Goal: Task Accomplishment & Management: Manage account settings

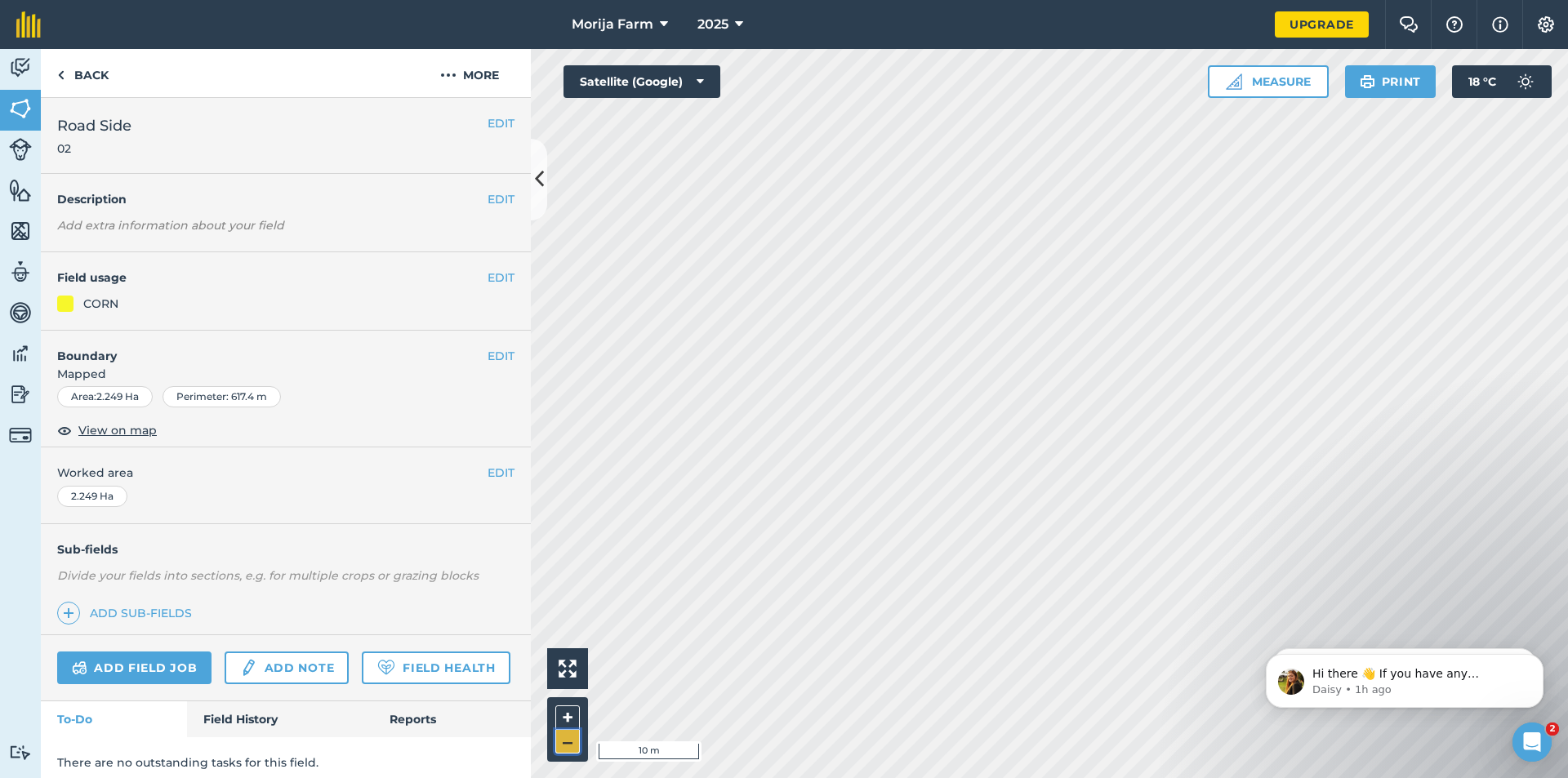
click at [568, 748] on button "–" at bounding box center [568, 742] width 25 height 24
click at [572, 712] on button "+" at bounding box center [568, 718] width 25 height 25
click at [488, 277] on button "EDIT" at bounding box center [501, 278] width 27 height 18
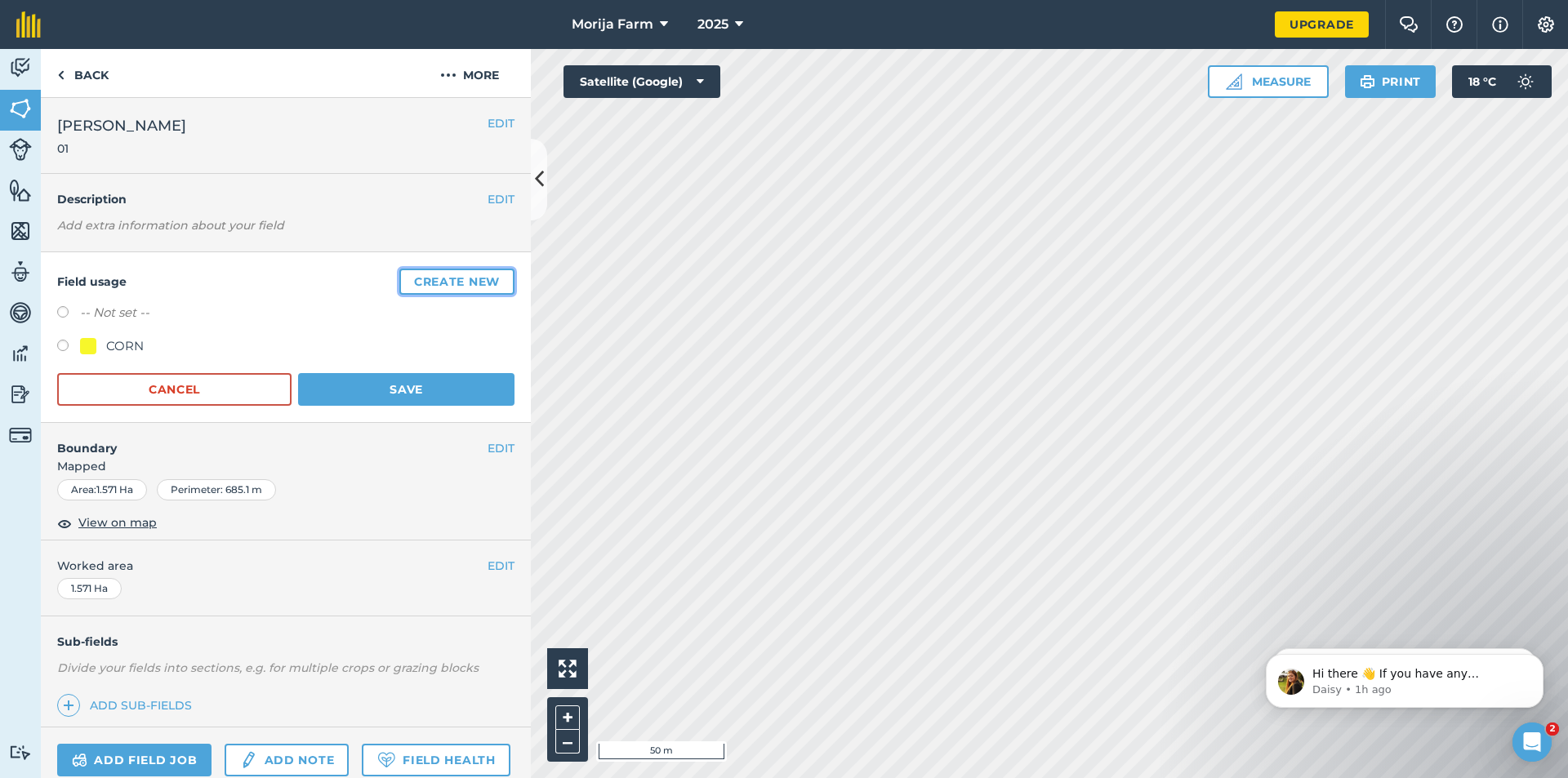
click at [404, 276] on button "Create new" at bounding box center [457, 282] width 116 height 26
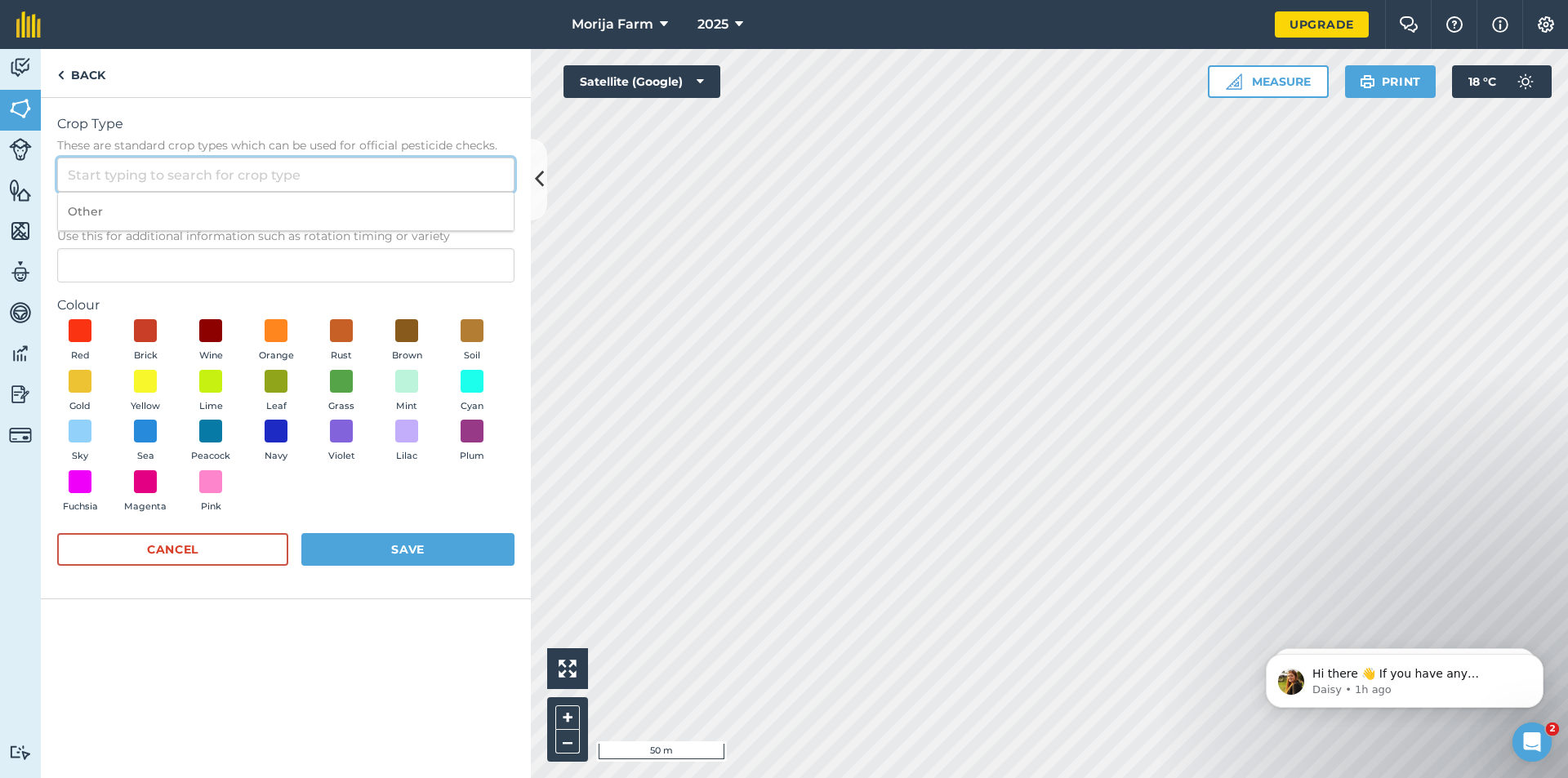
click at [224, 184] on input "Crop Type These are standard crop types which can be used for official pesticid…" at bounding box center [286, 175] width 457 height 35
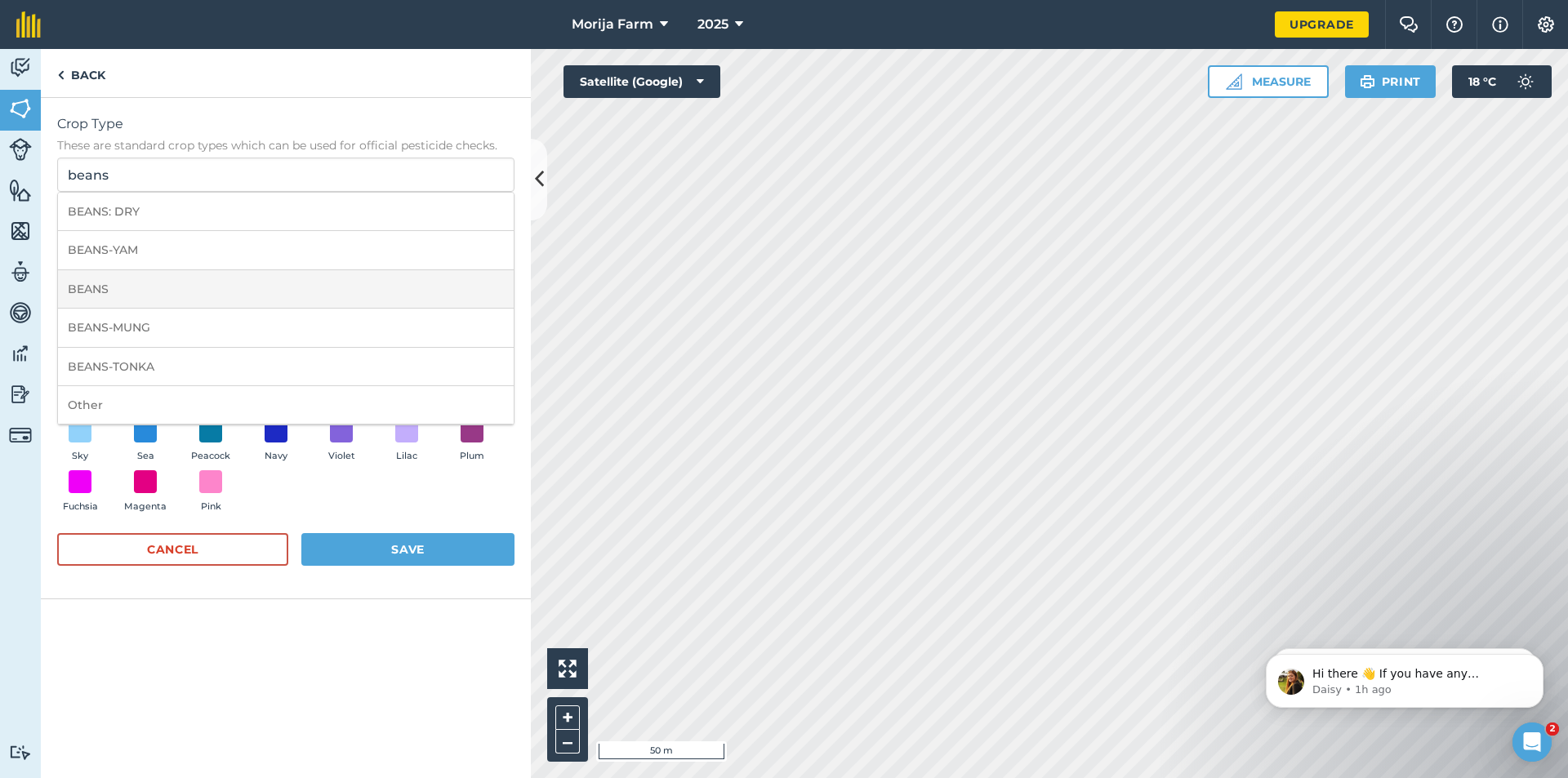
click at [127, 292] on li "BEANS" at bounding box center [286, 290] width 456 height 39
type input "BEANS"
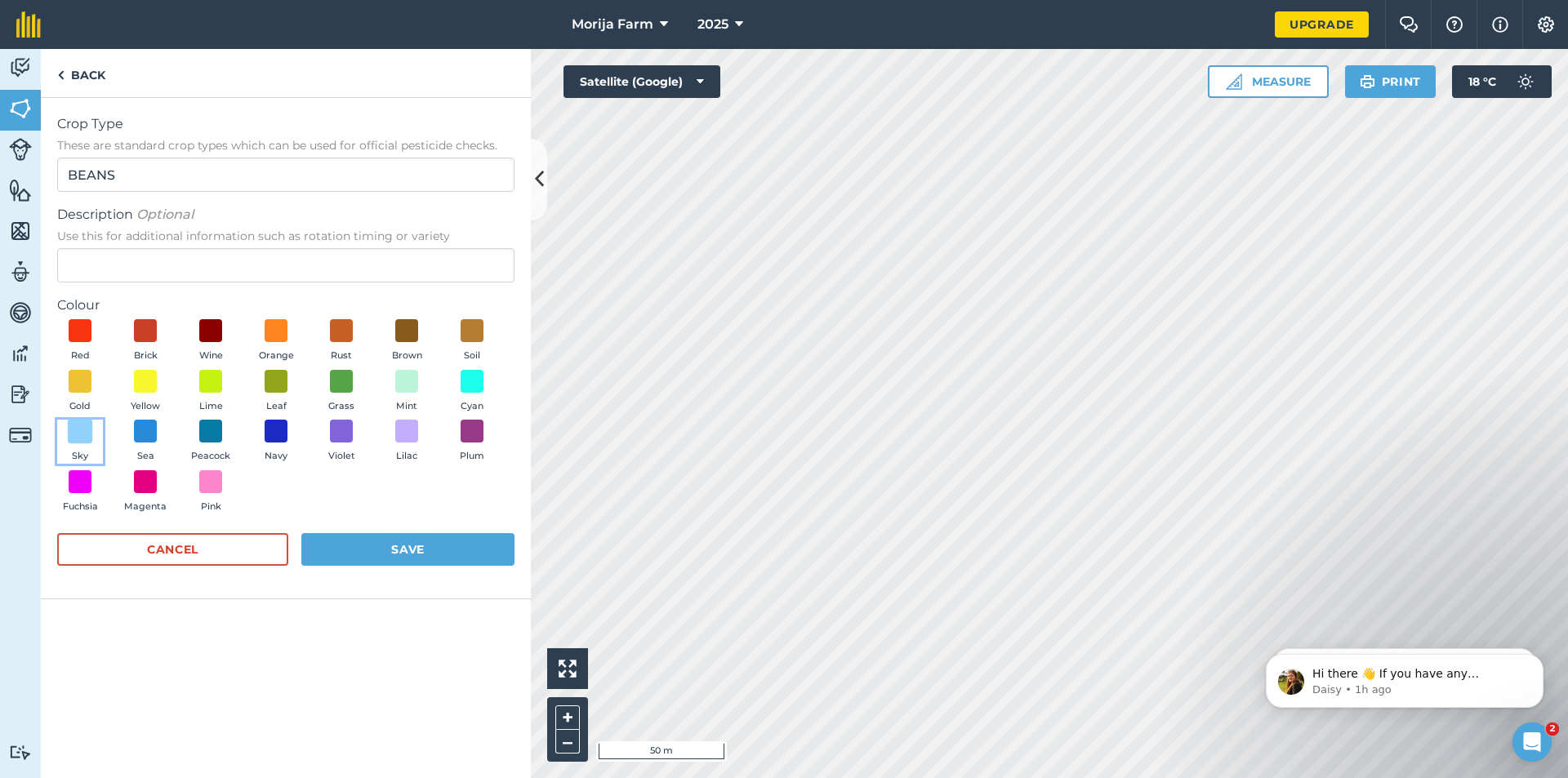
click at [82, 434] on span at bounding box center [80, 431] width 26 height 26
click at [359, 557] on button "Save" at bounding box center [408, 549] width 213 height 33
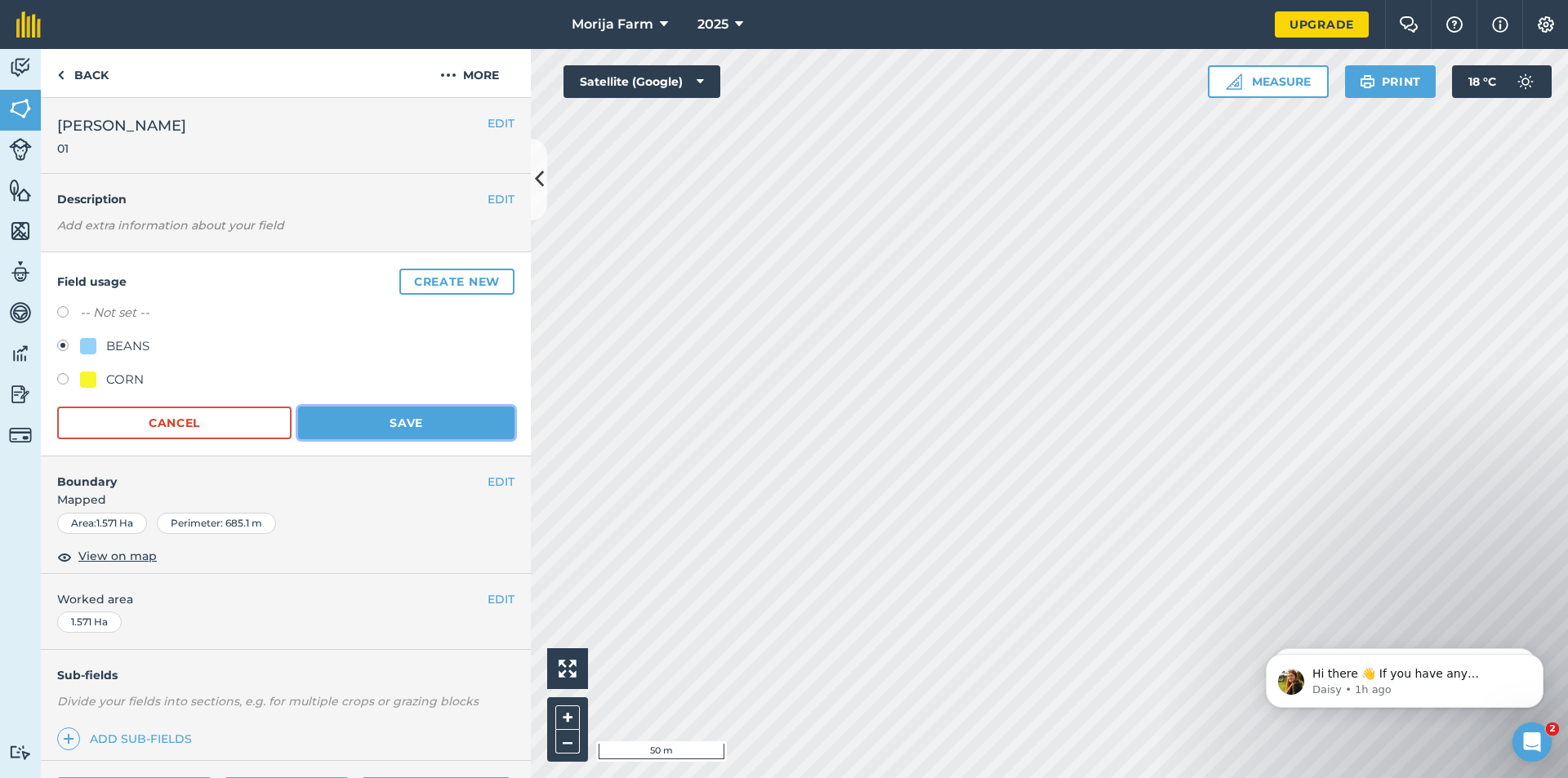
click at [362, 424] on button "Save" at bounding box center [406, 423] width 216 height 33
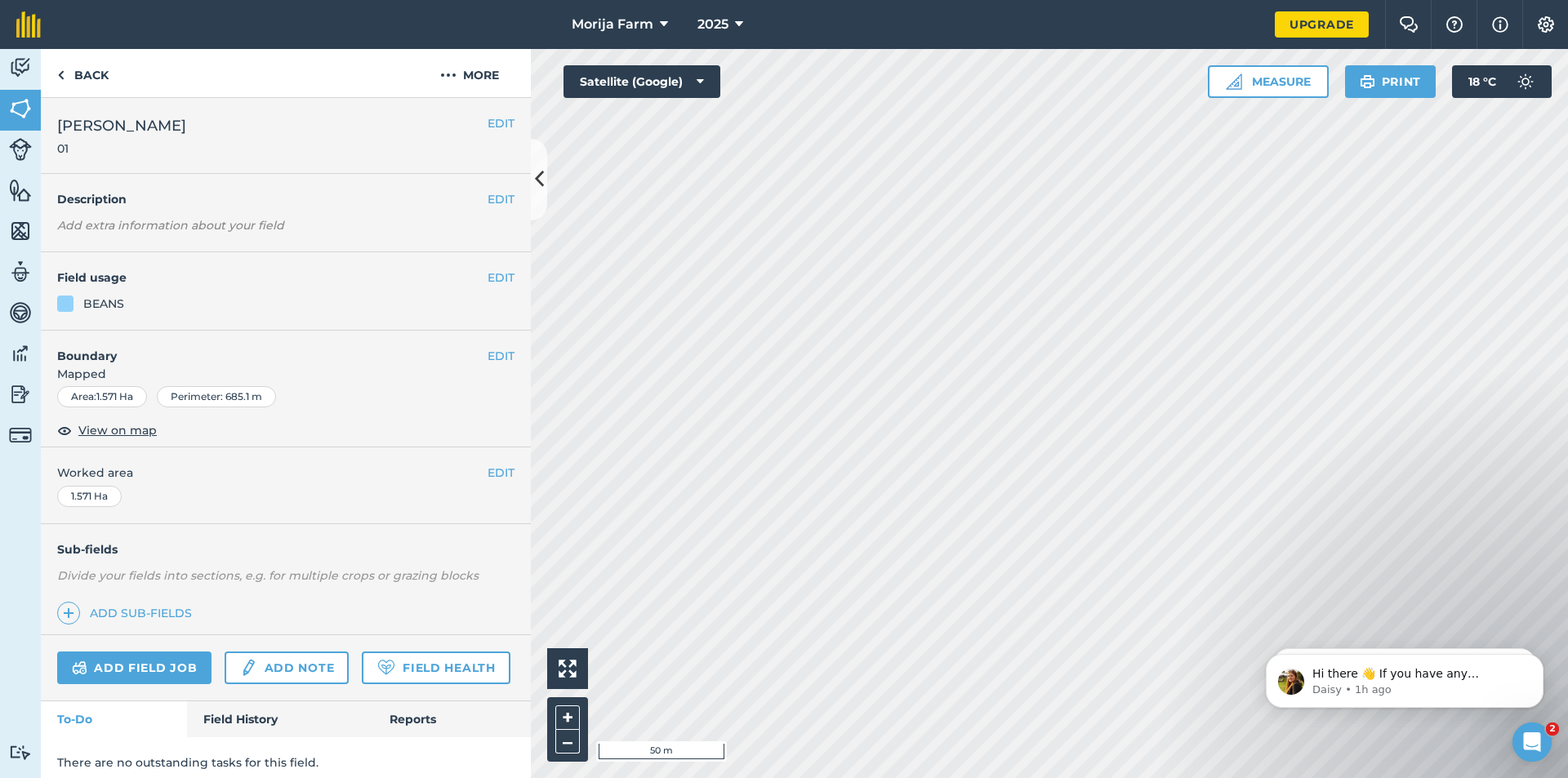
click at [66, 300] on div at bounding box center [65, 304] width 17 height 17
click at [488, 276] on button "EDIT" at bounding box center [501, 278] width 27 height 18
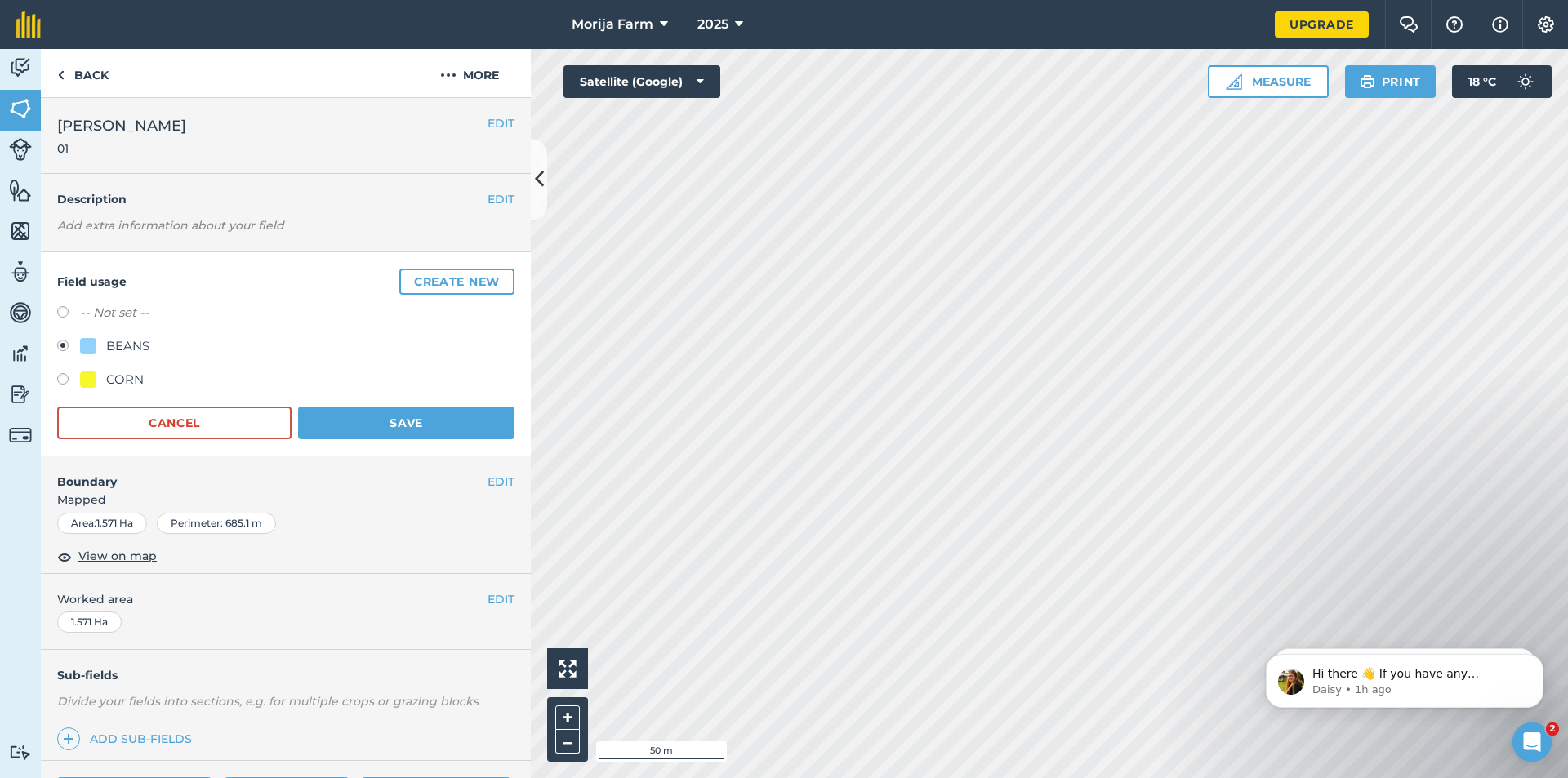
click at [61, 372] on div "CORN" at bounding box center [286, 381] width 457 height 24
click at [64, 376] on label at bounding box center [68, 381] width 23 height 17
radio input "true"
radio input "false"
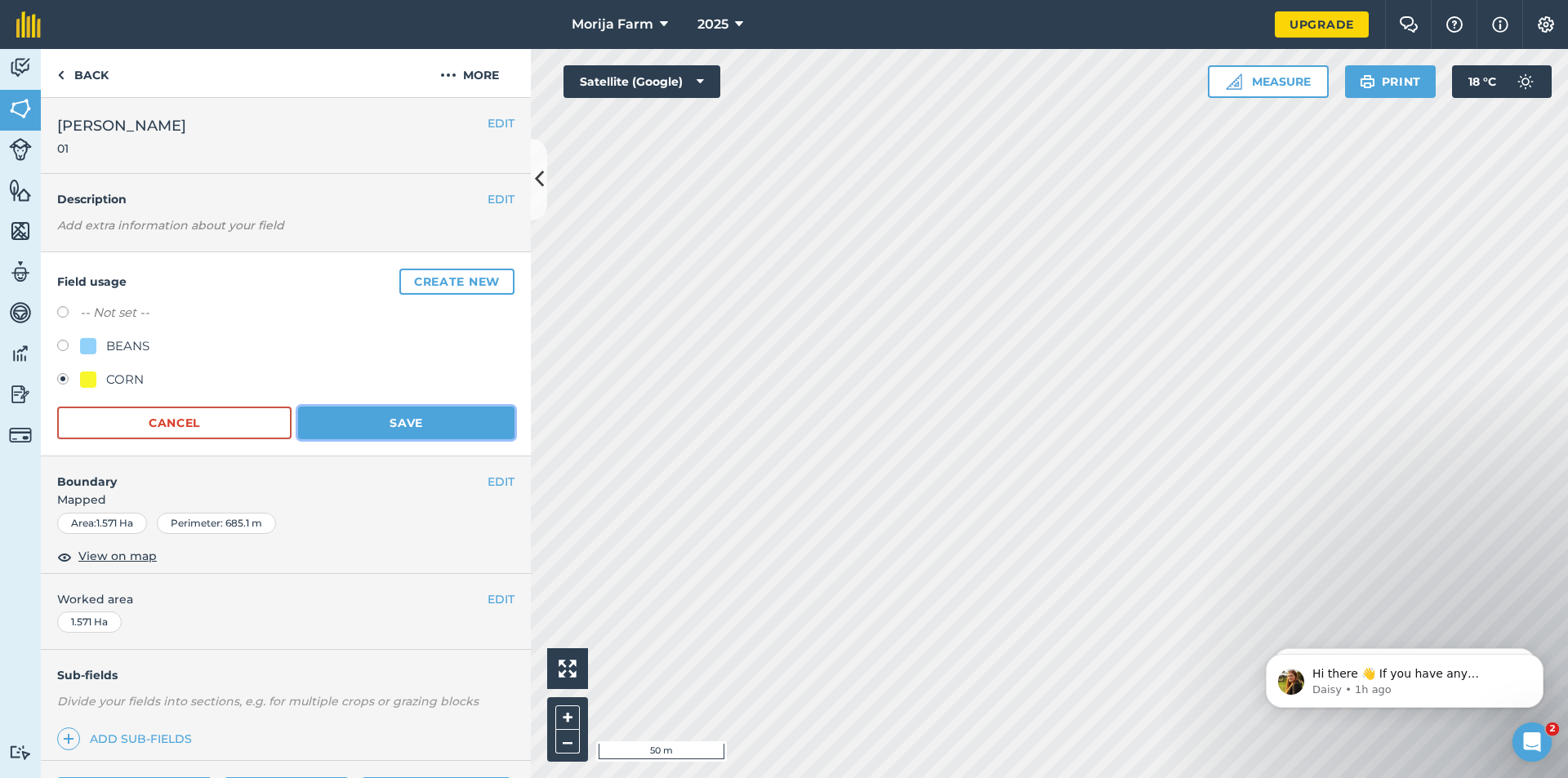
click at [328, 411] on button "Save" at bounding box center [406, 423] width 216 height 33
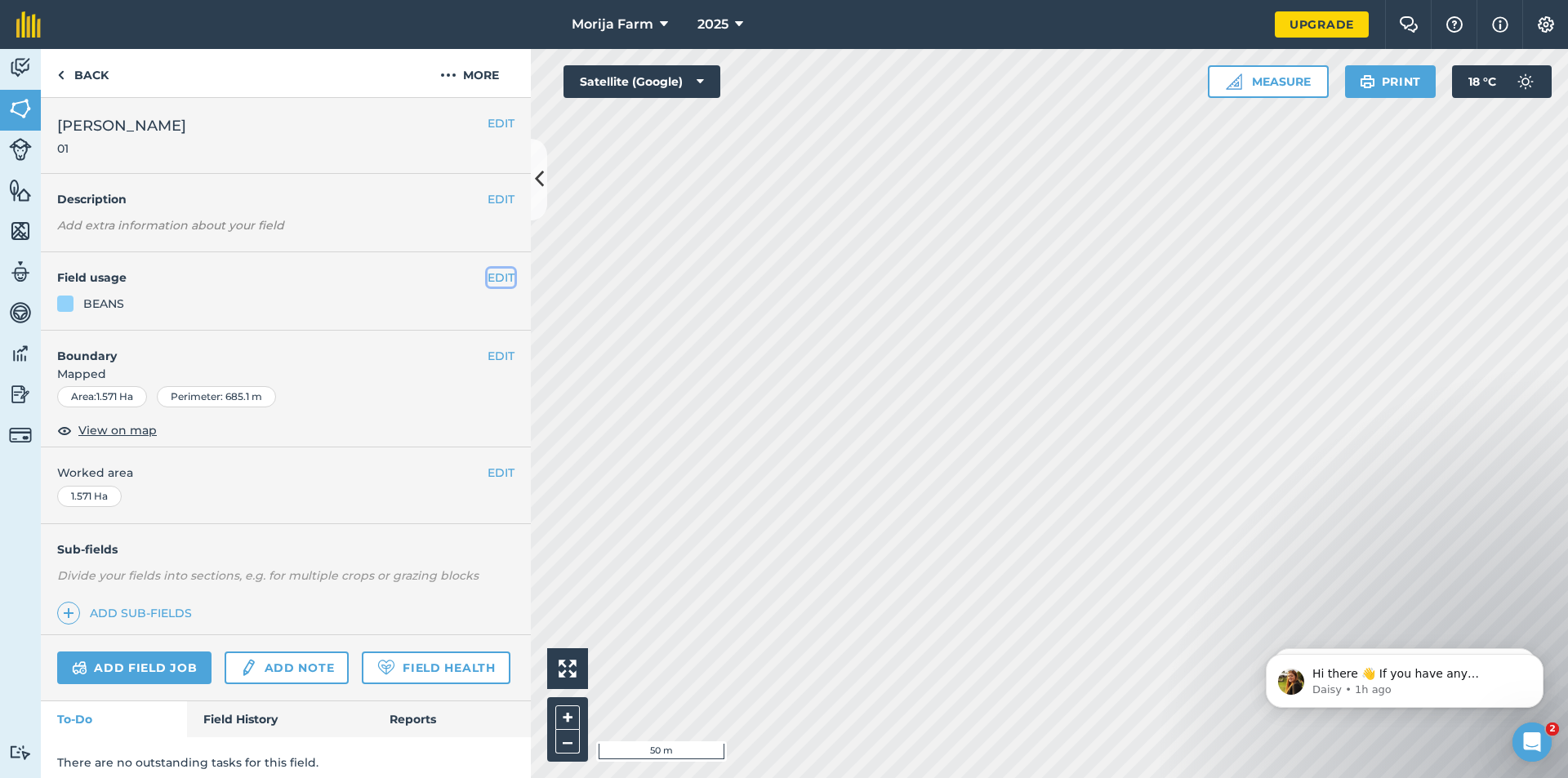
click at [488, 276] on button "EDIT" at bounding box center [501, 278] width 27 height 18
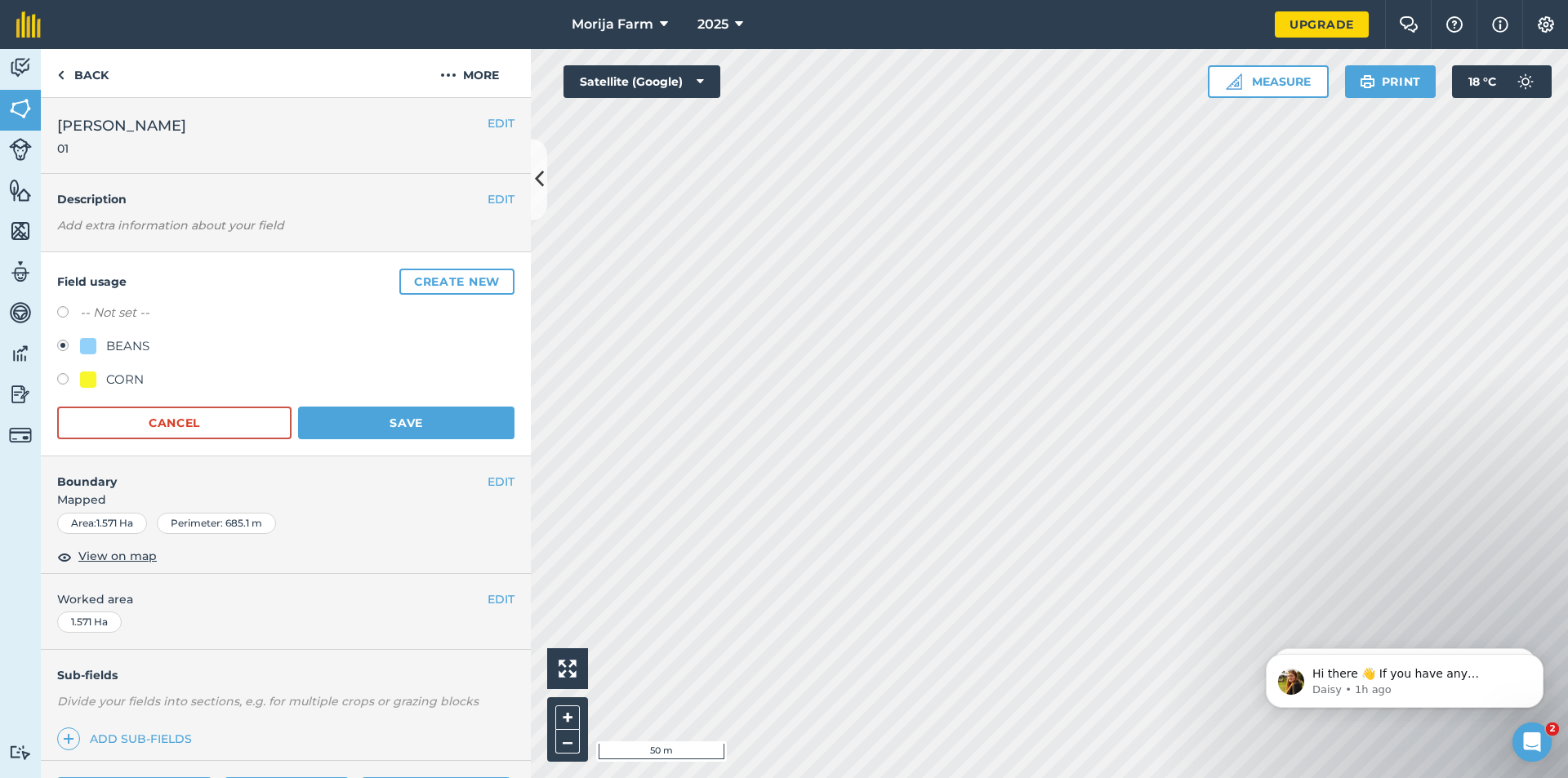
click at [66, 377] on label at bounding box center [68, 381] width 23 height 17
radio input "true"
radio input "false"
click at [379, 417] on button "Save" at bounding box center [406, 423] width 216 height 33
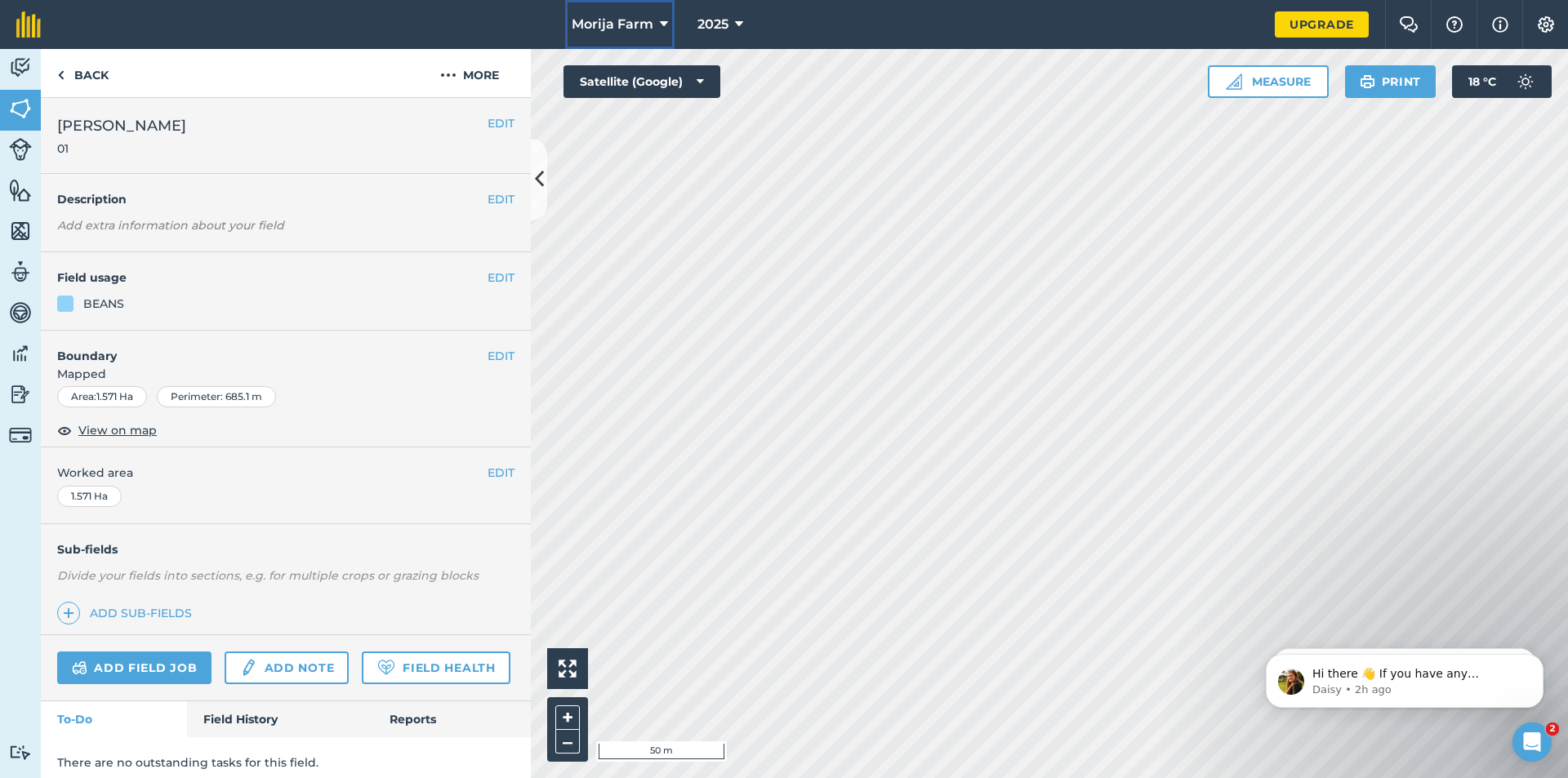
click at [664, 25] on icon at bounding box center [664, 25] width 8 height 20
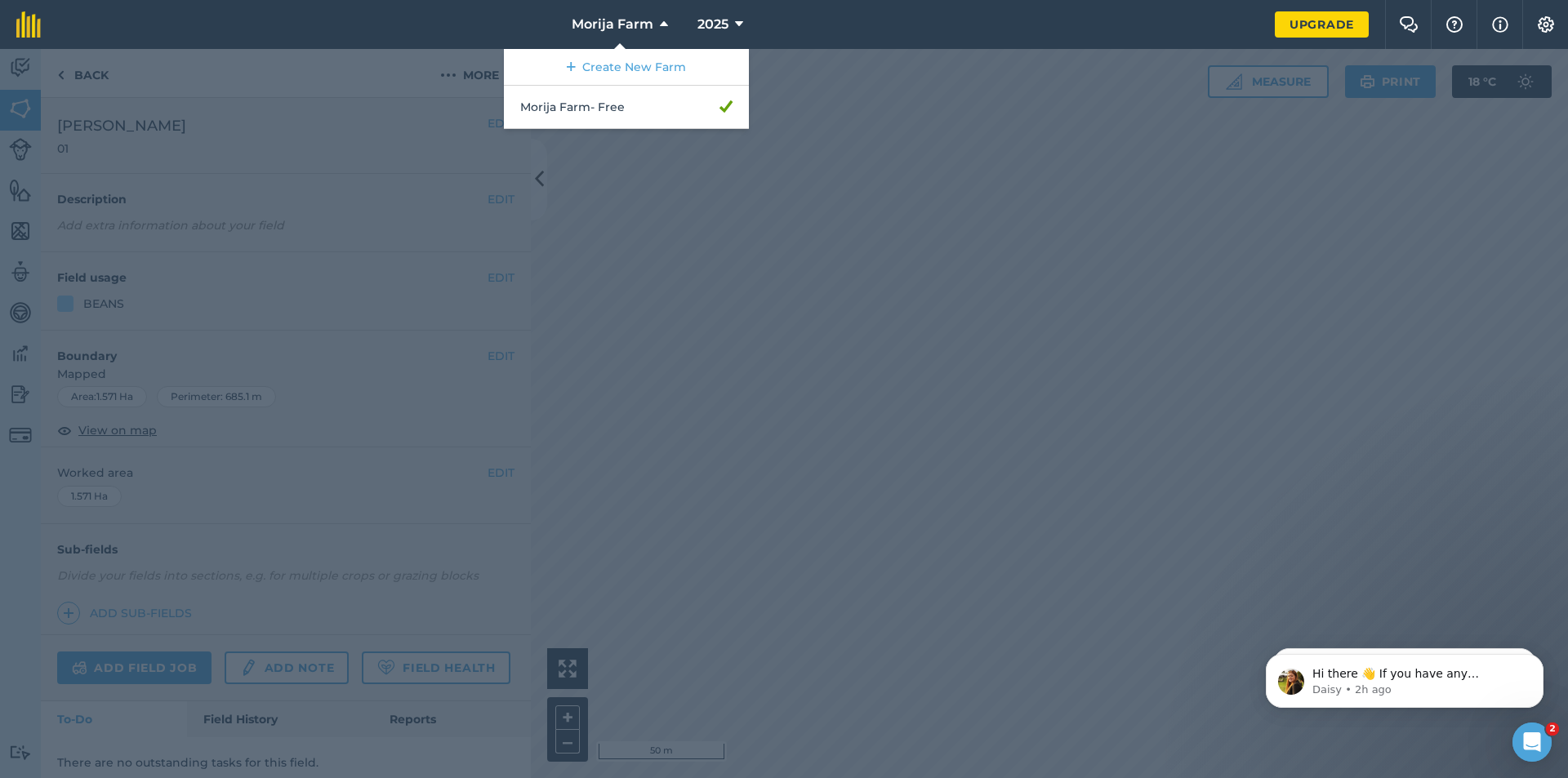
click at [639, 194] on div at bounding box center [784, 413] width 1568 height 729
